Goal: Check status

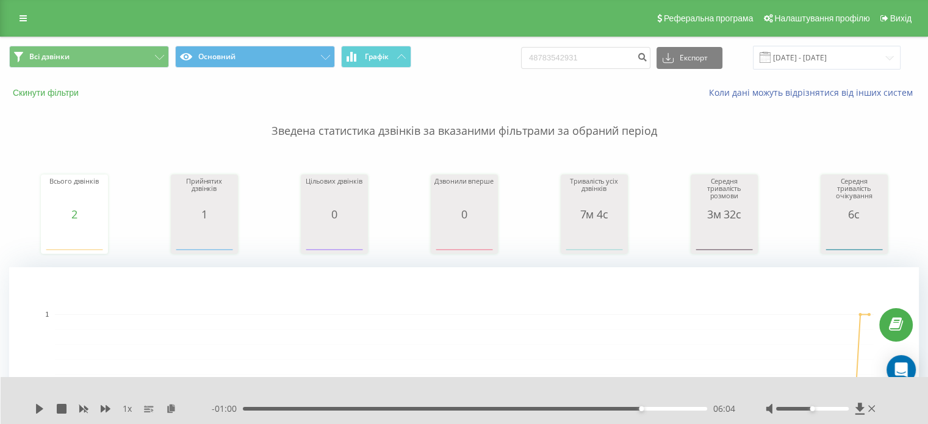
click at [26, 95] on button "Скинути фільтри" at bounding box center [47, 92] width 76 height 11
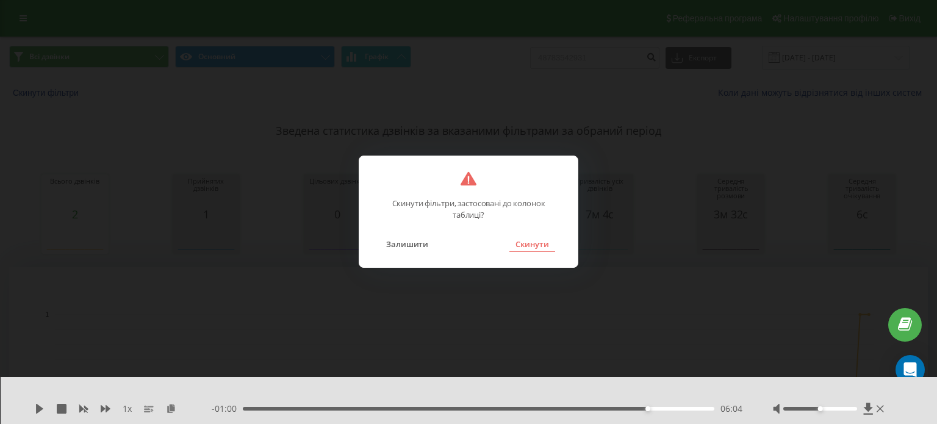
click at [551, 242] on button "Скинути" at bounding box center [532, 244] width 46 height 16
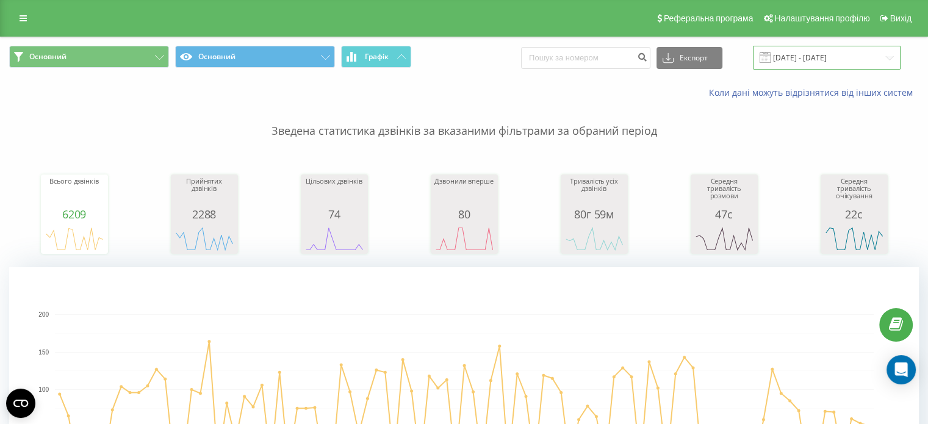
click at [871, 53] on input "[DATE] - [DATE]" at bounding box center [827, 58] width 148 height 24
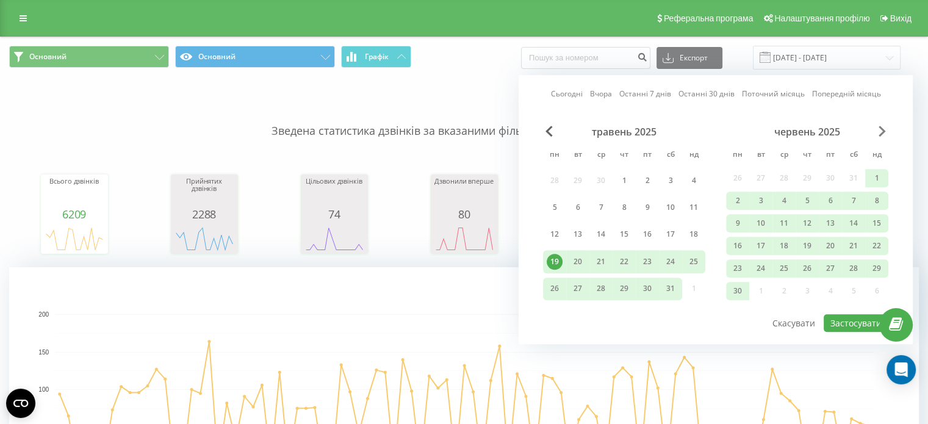
click at [881, 127] on span "Next Month" at bounding box center [881, 131] width 7 height 11
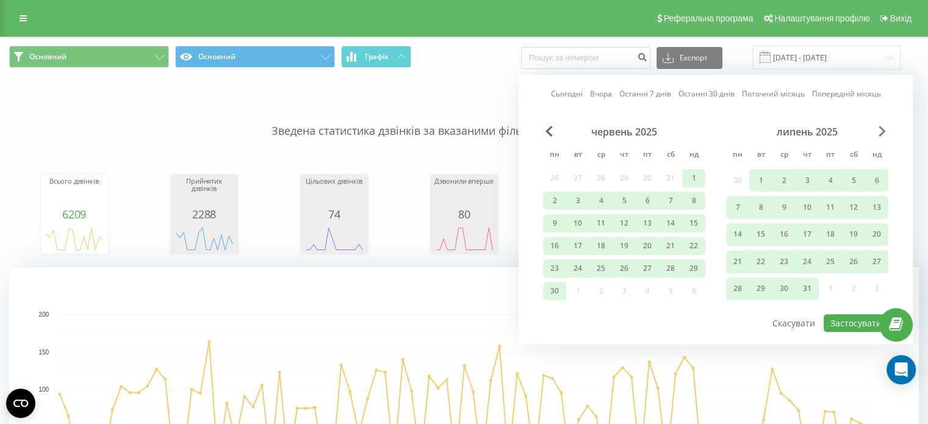
click at [881, 127] on span "Next Month" at bounding box center [881, 131] width 7 height 11
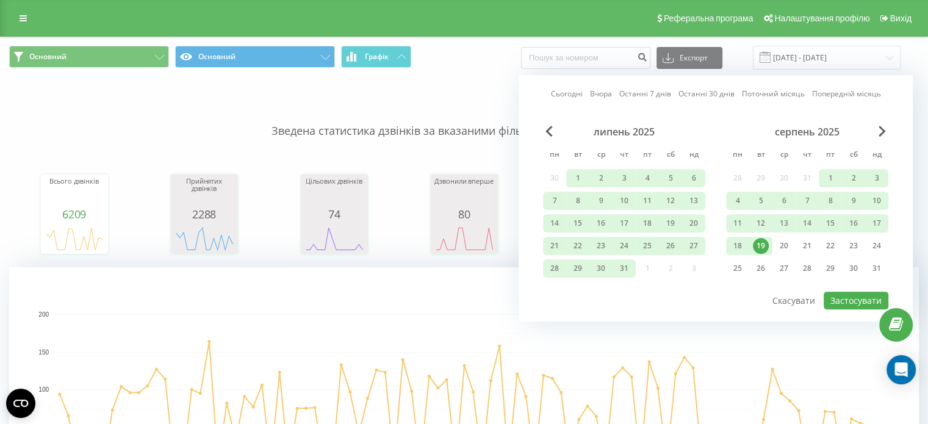
drag, startPoint x: 759, startPoint y: 245, endPoint x: 776, endPoint y: 256, distance: 20.0
click at [759, 246] on div "19" at bounding box center [761, 246] width 16 height 16
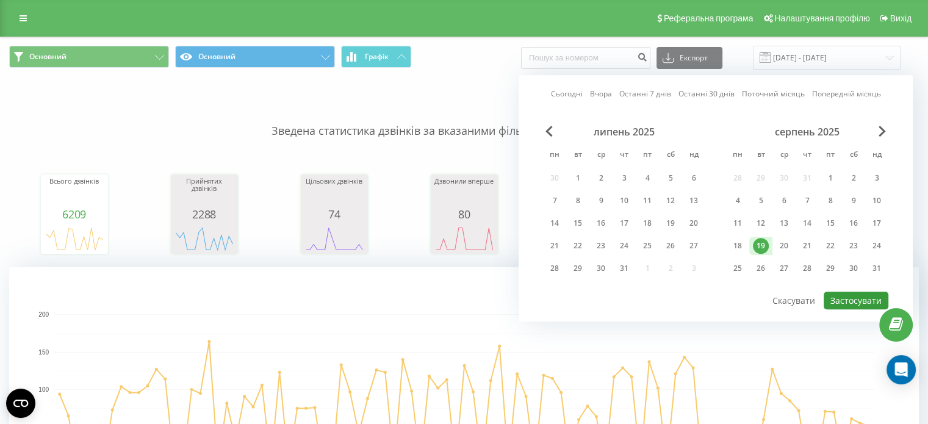
click at [836, 297] on button "Застосувати" at bounding box center [856, 301] width 65 height 18
type input "19.08.2025 - 19.08.2025"
